Goal: Navigation & Orientation: Find specific page/section

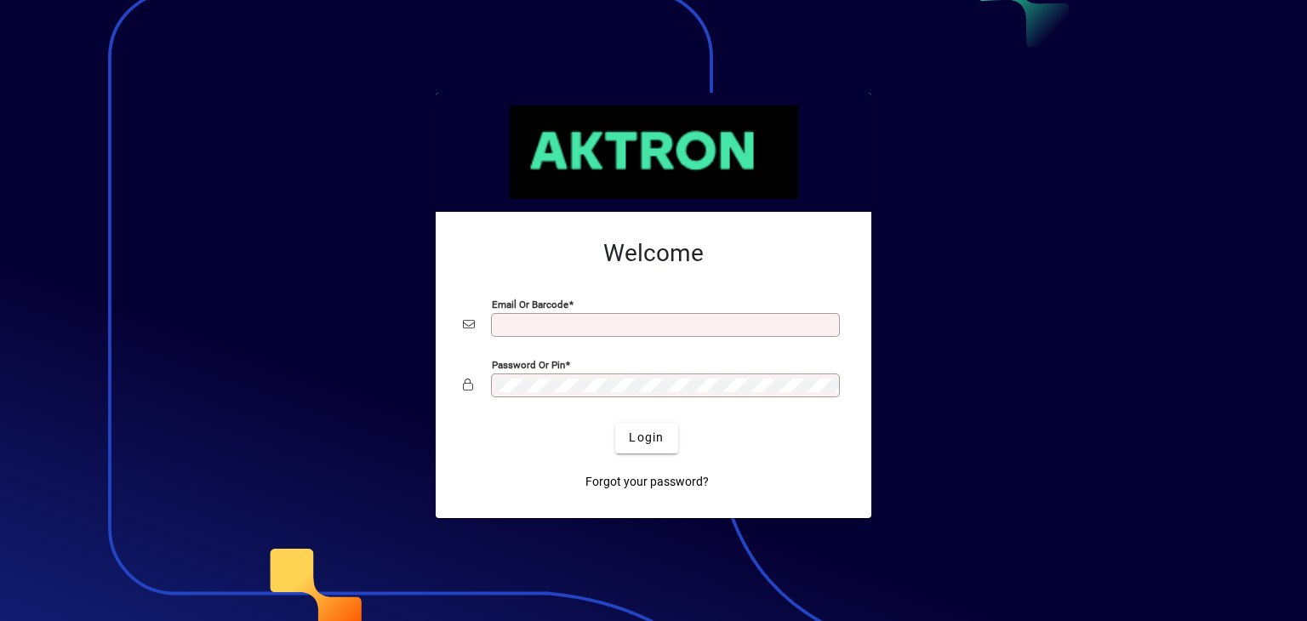
type input "**********"
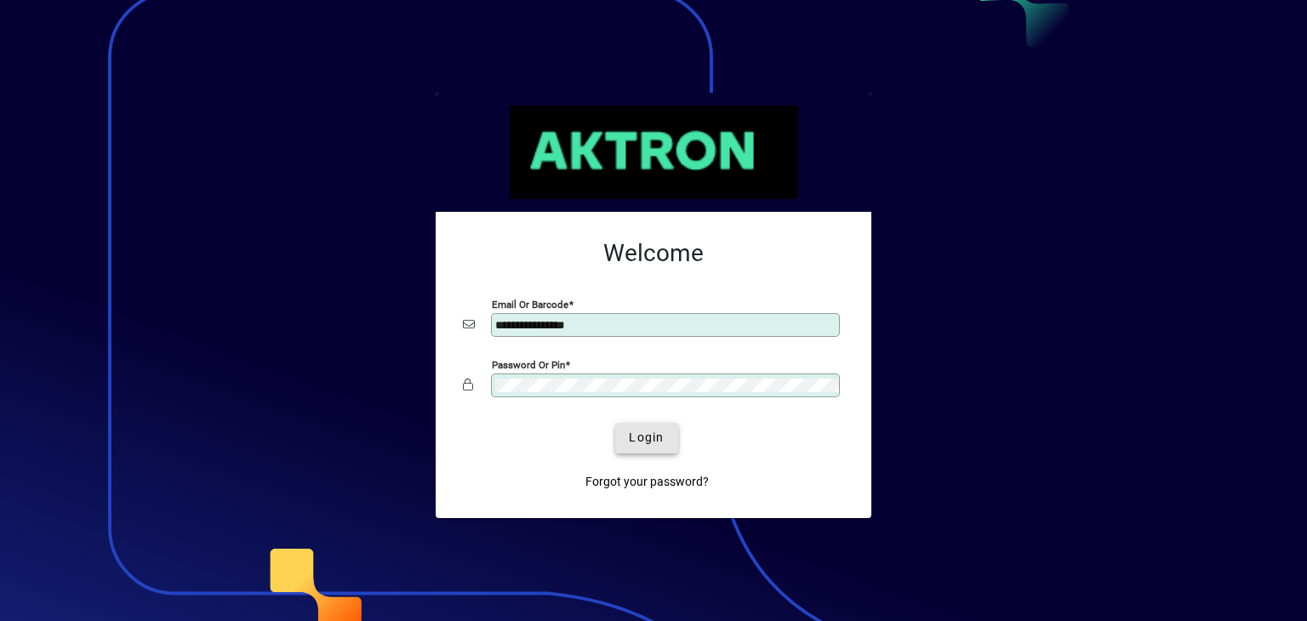
click at [641, 439] on span "Login" at bounding box center [646, 438] width 35 height 18
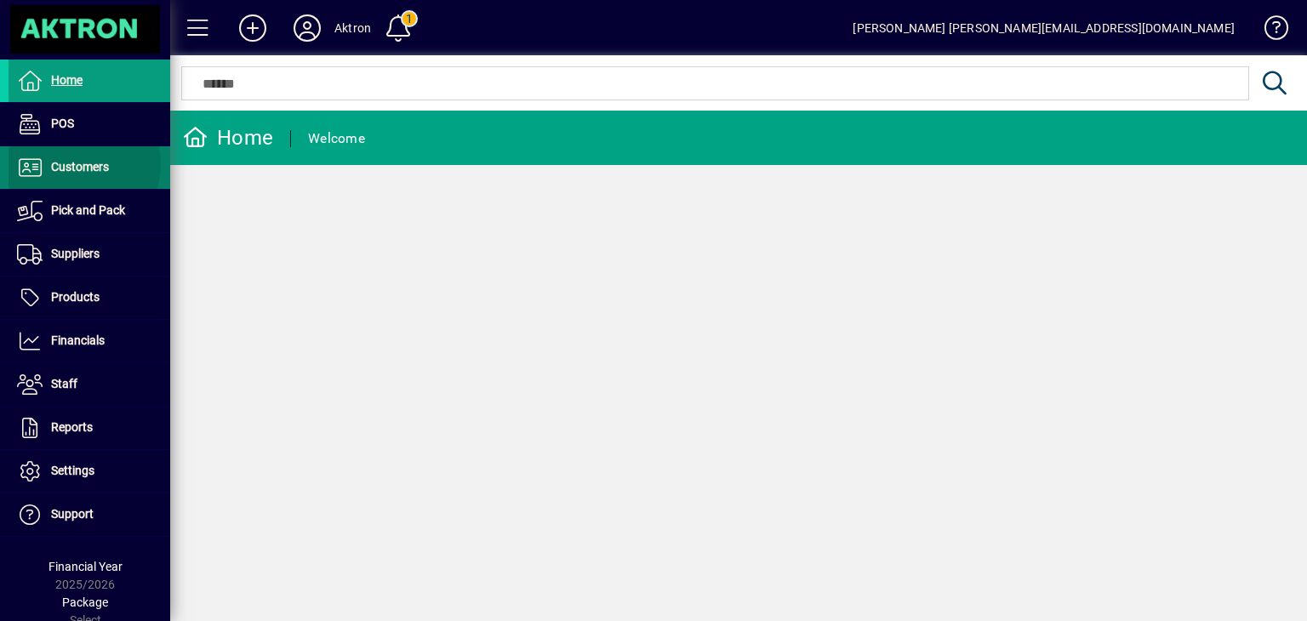
click at [77, 163] on span "Customers" at bounding box center [80, 167] width 58 height 14
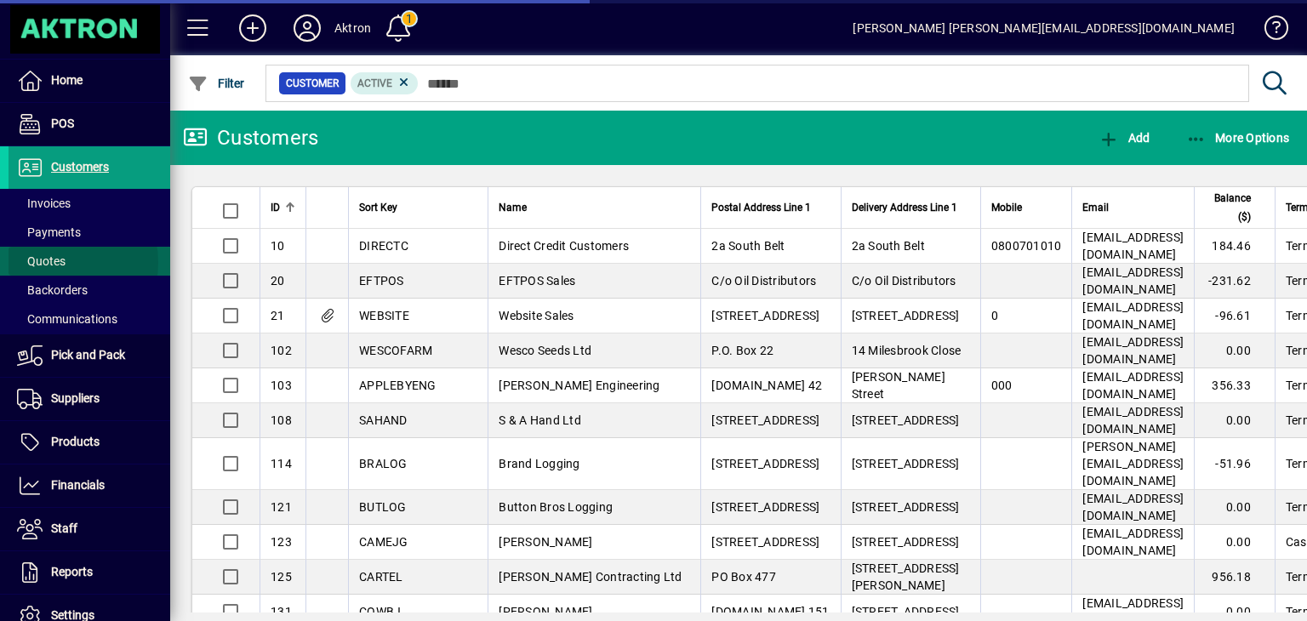
click at [57, 262] on span "Quotes" at bounding box center [41, 261] width 49 height 14
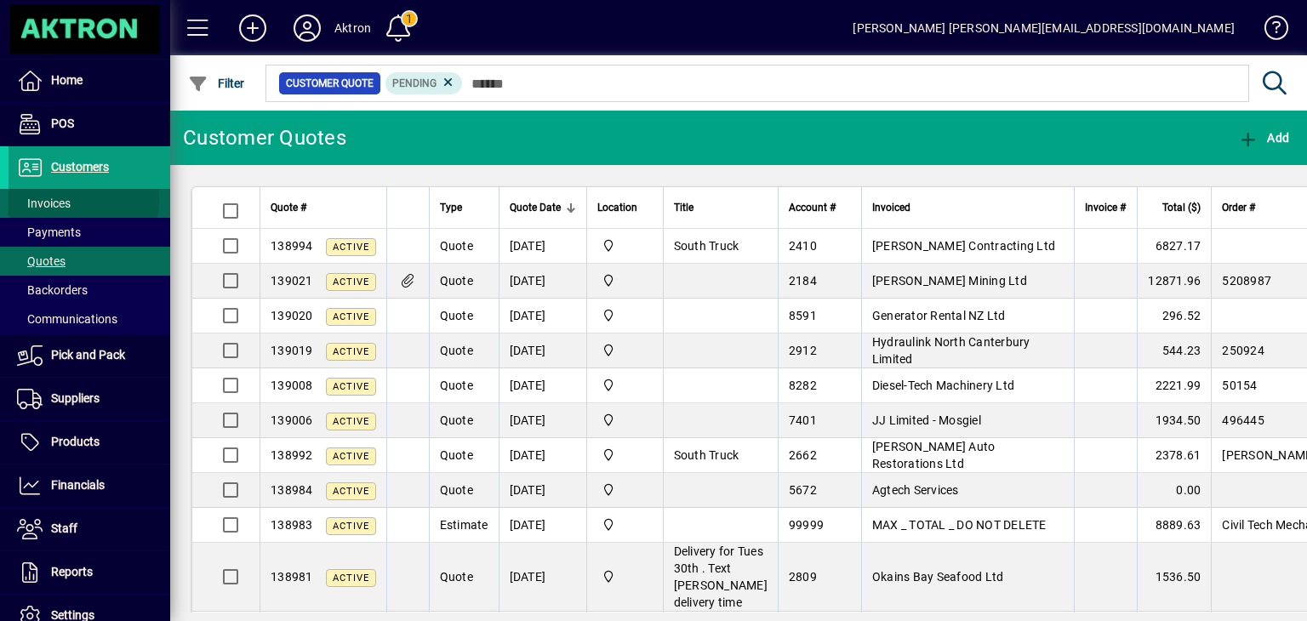
click at [63, 200] on span "Invoices" at bounding box center [44, 204] width 54 height 14
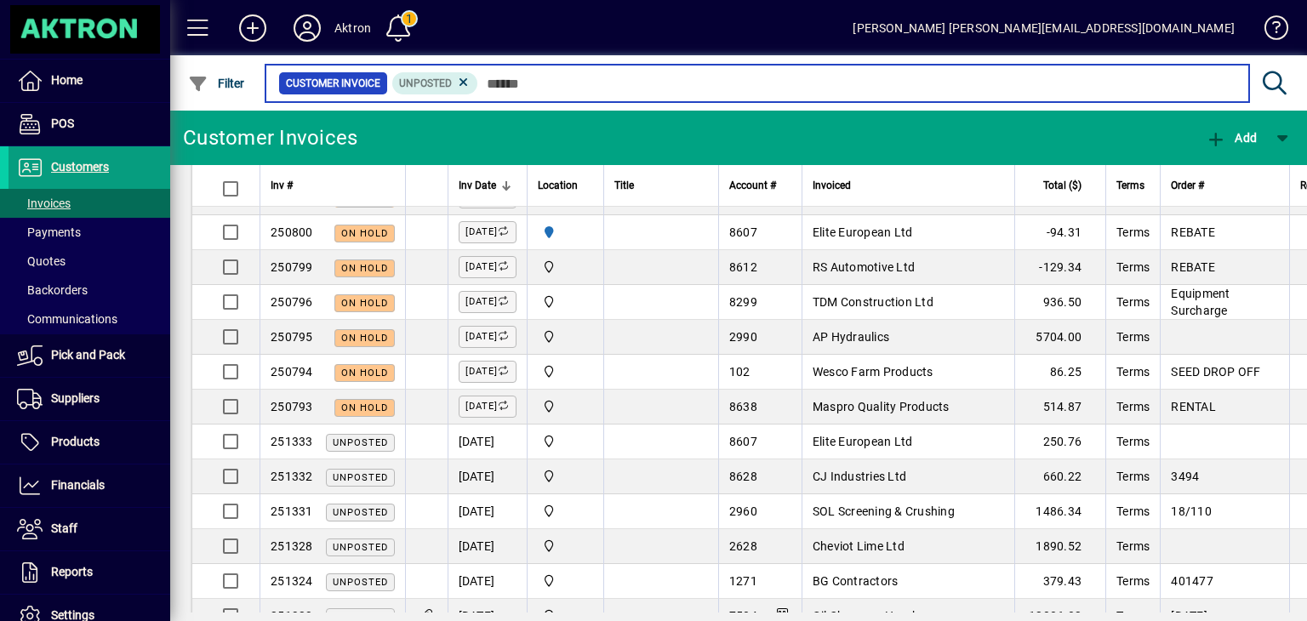
scroll to position [169, 0]
